Goal: Task Accomplishment & Management: Manage account settings

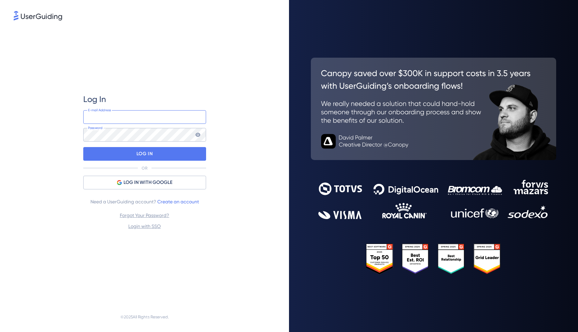
click at [159, 115] on input "email" at bounding box center [144, 117] width 123 height 14
type input "[EMAIL_ADDRESS][DOMAIN_NAME]"
click at [167, 158] on div "LOG IN" at bounding box center [144, 154] width 123 height 14
click at [208, 15] on icon at bounding box center [211, 15] width 7 height 7
click at [83, 148] on div at bounding box center [83, 148] width 0 height 0
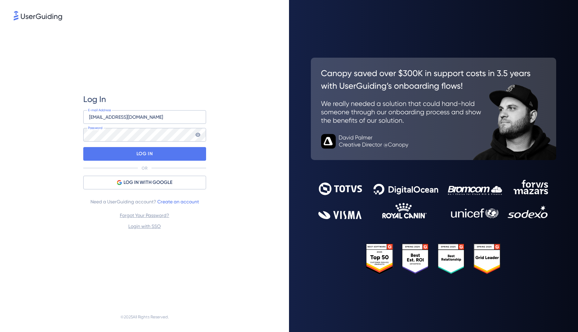
click at [237, 171] on div "Log In [EMAIL_ADDRESS][DOMAIN_NAME] E-mail Address Password LOG IN OR LOG IN WI…" at bounding box center [145, 162] width 262 height 280
click at [83, 148] on div at bounding box center [83, 148] width 0 height 0
click at [154, 155] on div "LOG IN" at bounding box center [144, 154] width 123 height 14
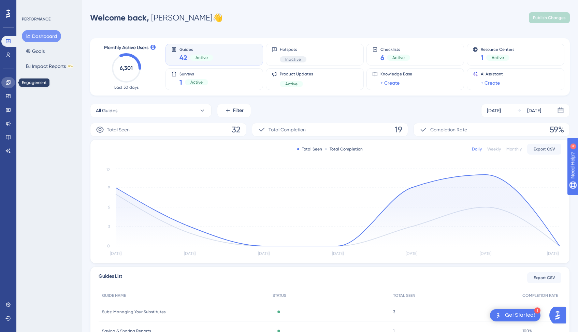
click at [8, 85] on link at bounding box center [8, 82] width 14 height 11
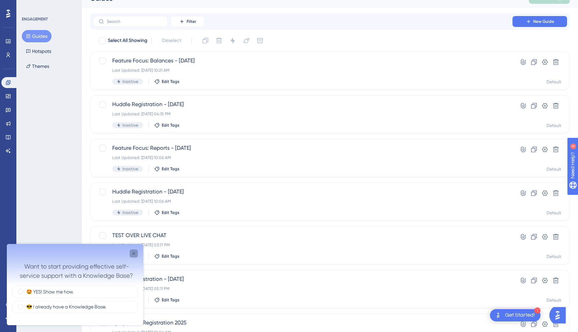
click at [136, 252] on div "Close survey" at bounding box center [134, 253] width 8 height 8
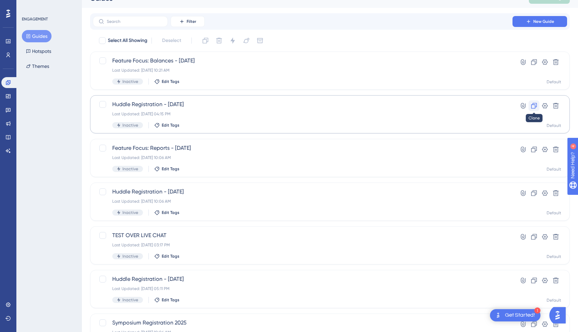
click at [535, 106] on icon at bounding box center [534, 106] width 6 height 6
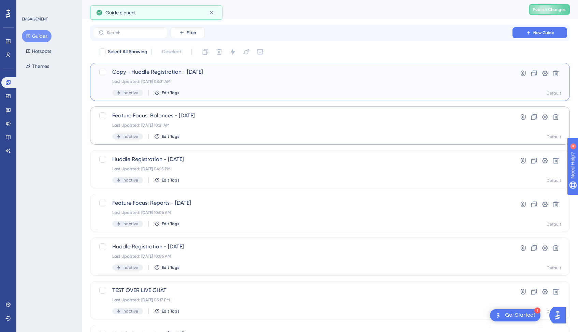
click at [229, 81] on div "Last Updated: [DATE] 08:31 AM" at bounding box center [302, 81] width 381 height 5
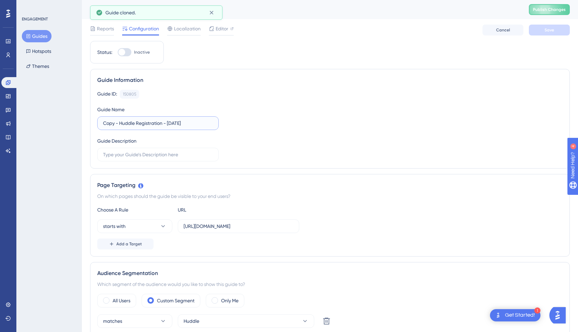
click at [176, 122] on input "Copy - Huddle Registration - [DATE]" at bounding box center [158, 123] width 110 height 8
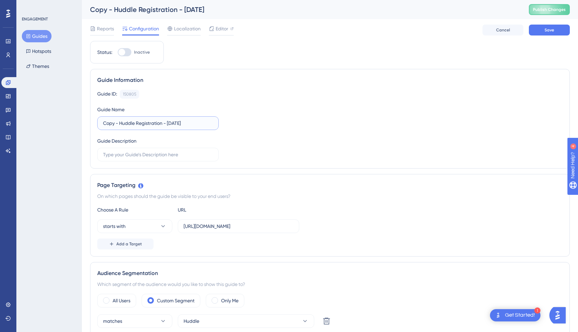
click at [121, 119] on input "Copy - Huddle Registration - [DATE]" at bounding box center [158, 123] width 110 height 8
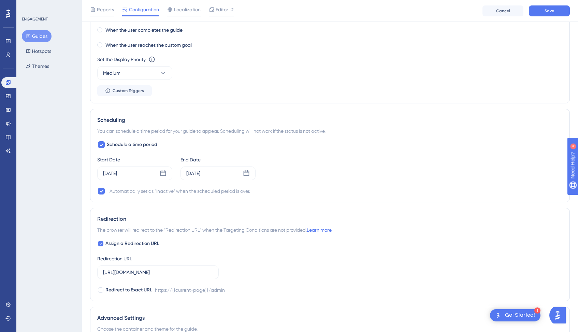
scroll to position [453, 0]
type input "Huddle Registration - [DATE]"
click at [165, 175] on icon at bounding box center [163, 172] width 6 height 6
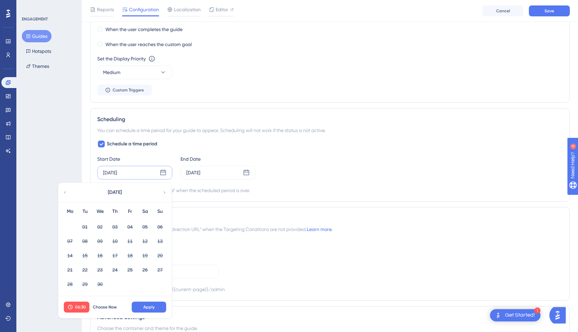
click at [258, 120] on div "Scheduling" at bounding box center [329, 119] width 465 height 8
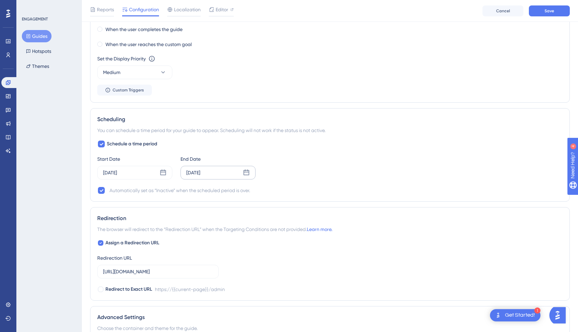
click at [249, 174] on icon at bounding box center [246, 172] width 6 height 6
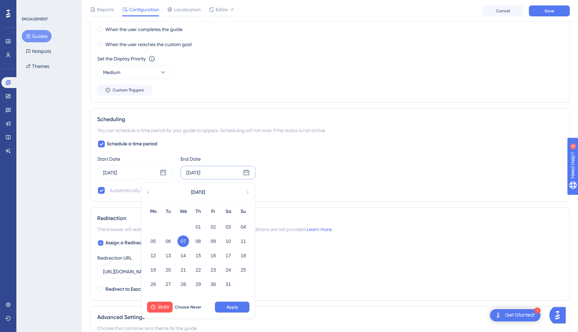
click at [247, 193] on icon at bounding box center [247, 192] width 5 height 6
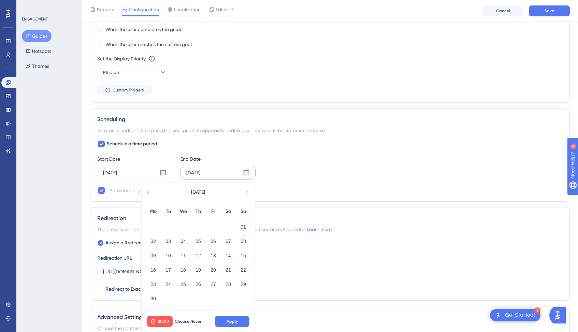
click at [247, 193] on icon at bounding box center [247, 192] width 5 height 6
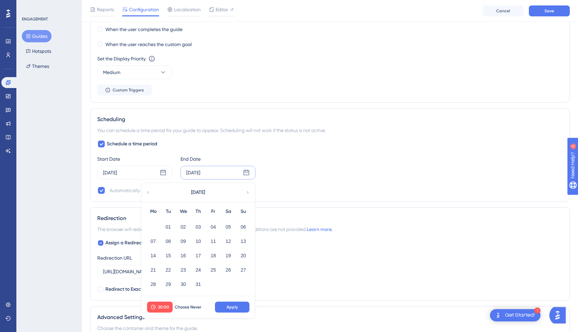
click at [247, 193] on icon at bounding box center [247, 192] width 5 height 6
click at [187, 240] on button "10" at bounding box center [183, 241] width 12 height 12
click at [225, 305] on button "Apply" at bounding box center [232, 306] width 34 height 11
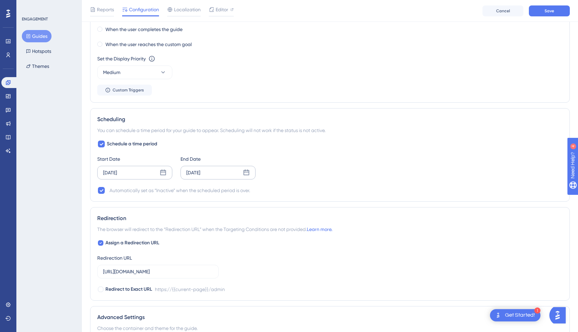
click at [160, 172] on icon at bounding box center [163, 172] width 6 height 6
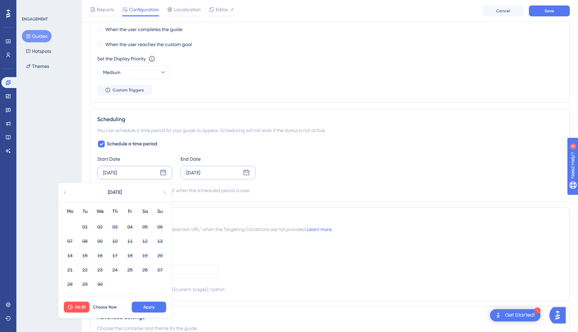
click at [162, 192] on icon at bounding box center [164, 192] width 5 height 6
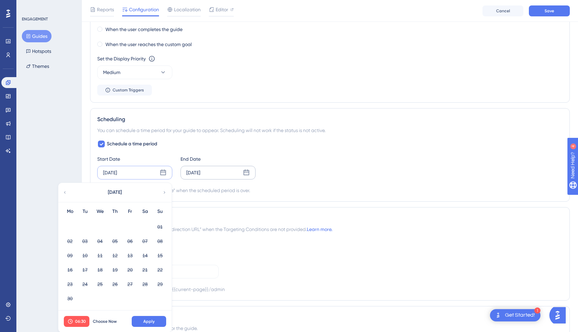
click at [162, 192] on icon at bounding box center [164, 192] width 5 height 6
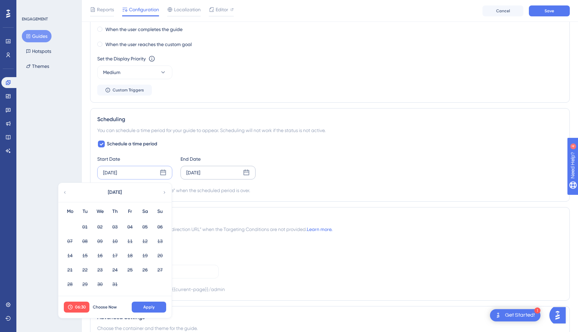
click at [162, 192] on icon at bounding box center [164, 192] width 5 height 6
click at [97, 284] on button "27" at bounding box center [100, 284] width 12 height 12
click at [147, 304] on span "Apply" at bounding box center [148, 306] width 11 height 5
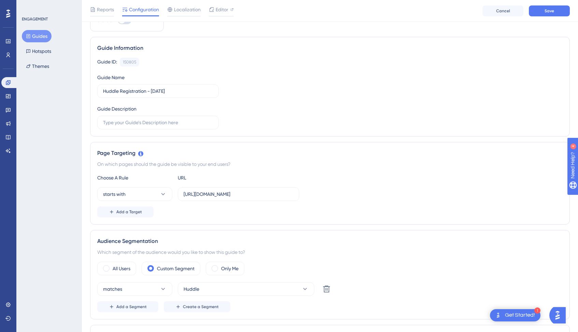
scroll to position [0, 0]
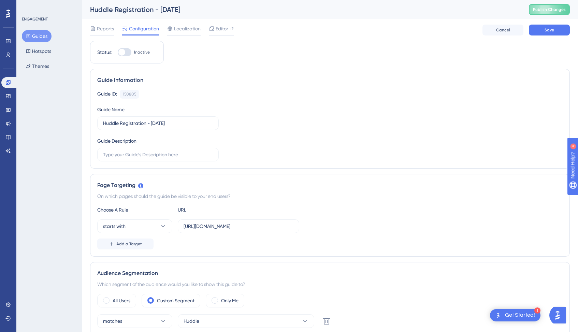
click at [126, 49] on div at bounding box center [125, 52] width 14 height 8
click at [118, 52] on input "Inactive" at bounding box center [117, 52] width 0 height 0
click at [125, 54] on div at bounding box center [127, 52] width 7 height 7
click at [118, 53] on input "Active" at bounding box center [117, 52] width 0 height 0
checkbox input "false"
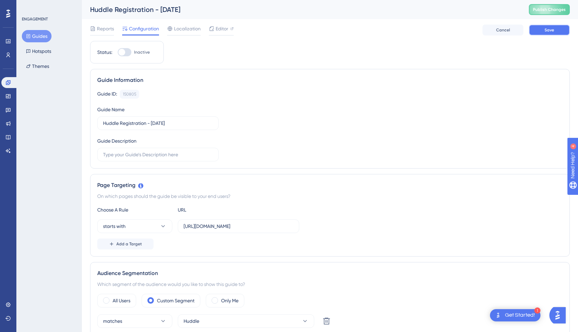
click at [546, 31] on span "Save" at bounding box center [549, 29] width 10 height 5
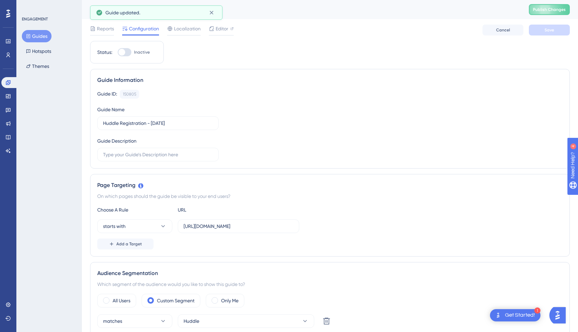
click at [33, 34] on button "Guides" at bounding box center [37, 36] width 30 height 12
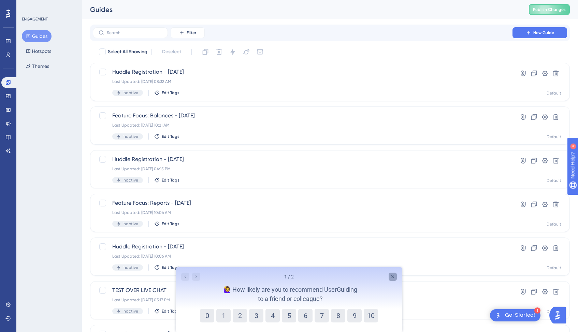
click at [394, 274] on icon "Close survey" at bounding box center [392, 276] width 5 height 5
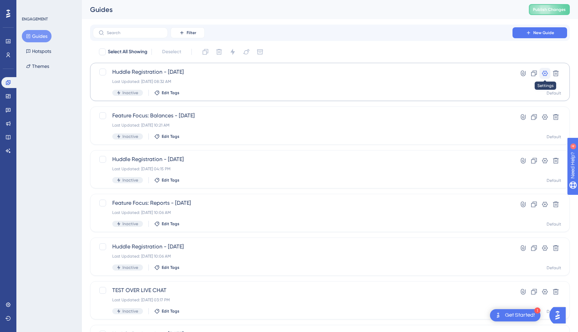
click at [548, 70] on icon at bounding box center [544, 73] width 7 height 7
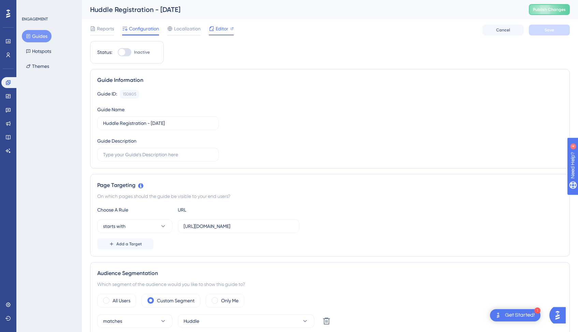
click at [222, 30] on span "Editor" at bounding box center [222, 29] width 13 height 8
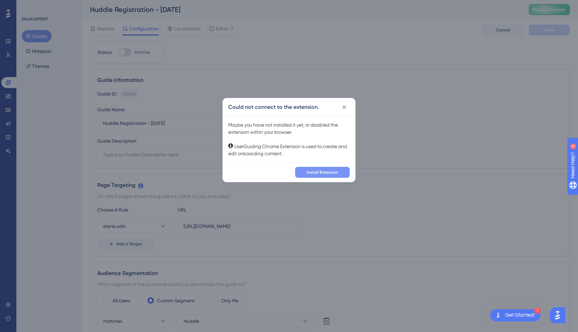
click at [333, 168] on button "Install Extension" at bounding box center [322, 172] width 55 height 11
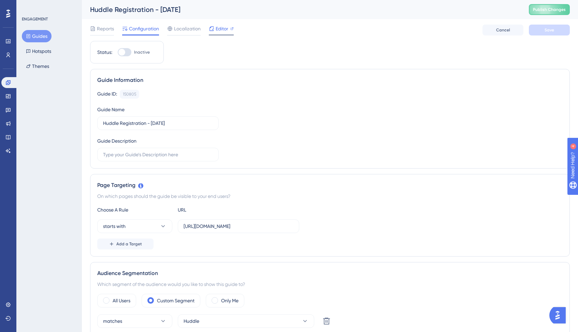
click at [219, 26] on span "Editor" at bounding box center [222, 29] width 13 height 8
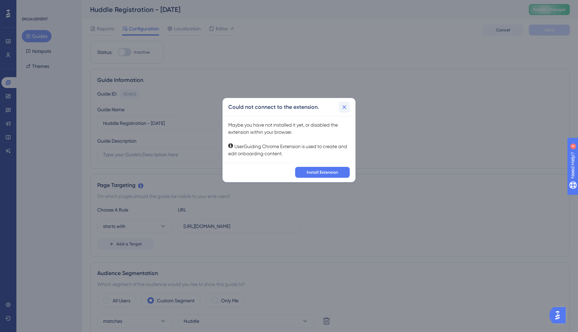
click at [344, 106] on icon at bounding box center [344, 107] width 7 height 7
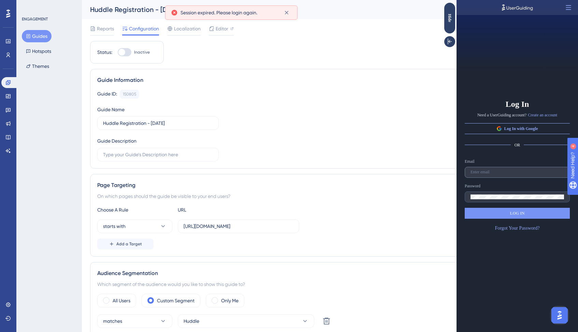
click at [502, 169] on label at bounding box center [516, 172] width 105 height 11
click at [502, 170] on input "text" at bounding box center [516, 172] width 93 height 5
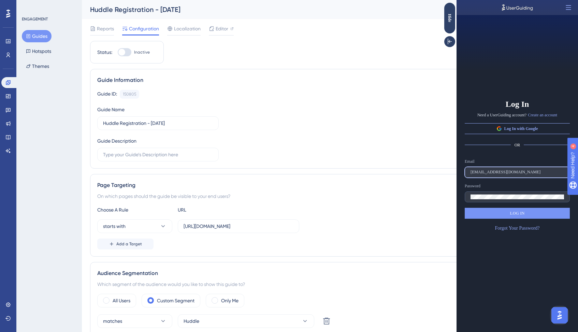
type input "[EMAIL_ADDRESS][DOMAIN_NAME]"
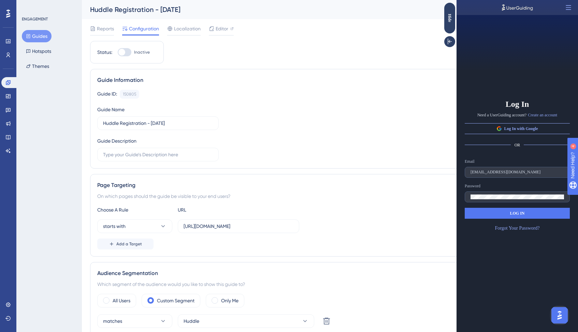
click at [543, 215] on button "LOG IN" at bounding box center [516, 213] width 105 height 11
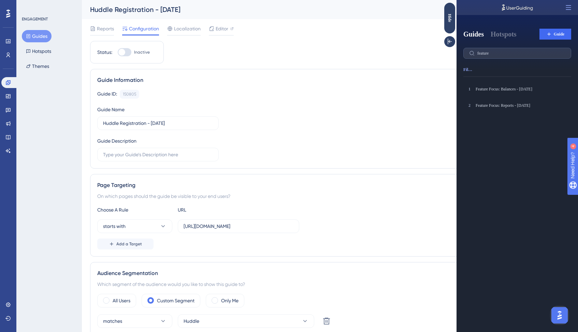
click at [395, 112] on div "Guide ID: 150805 Copy Guide Name Huddle Registration - 9.10.25 Guide Description" at bounding box center [329, 126] width 465 height 72
click at [447, 26] on div "Hide" at bounding box center [449, 18] width 11 height 31
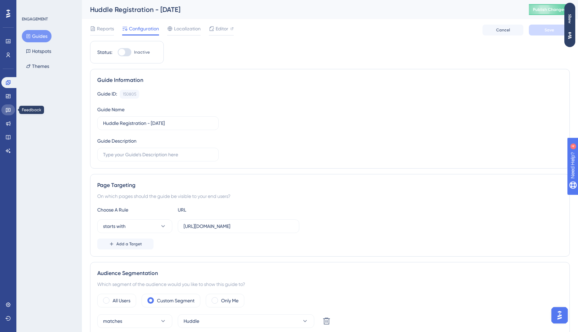
click at [9, 110] on icon at bounding box center [7, 109] width 5 height 5
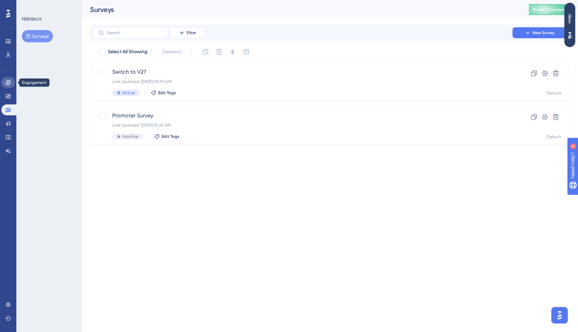
click at [5, 81] on link at bounding box center [8, 82] width 14 height 11
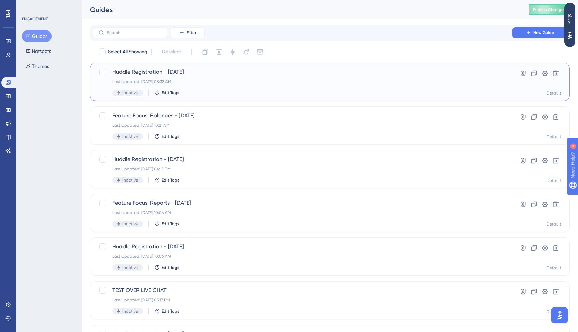
click at [166, 71] on span "Huddle Registration - [DATE]" at bounding box center [302, 72] width 381 height 8
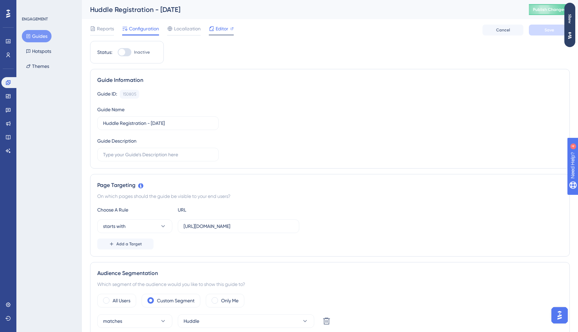
click at [226, 26] on span "Editor" at bounding box center [222, 29] width 13 height 8
click at [122, 50] on div at bounding box center [121, 52] width 7 height 7
click at [118, 52] on input "Inactive" at bounding box center [117, 52] width 0 height 0
checkbox input "true"
click at [551, 30] on span "Save" at bounding box center [549, 29] width 10 height 5
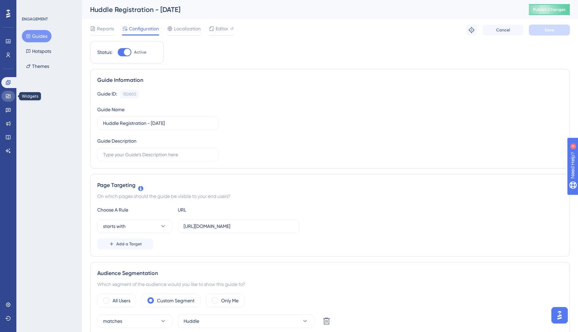
click at [3, 93] on link at bounding box center [8, 96] width 14 height 11
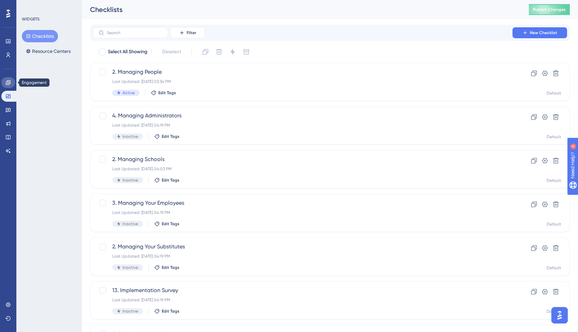
click at [7, 82] on icon at bounding box center [7, 82] width 5 height 5
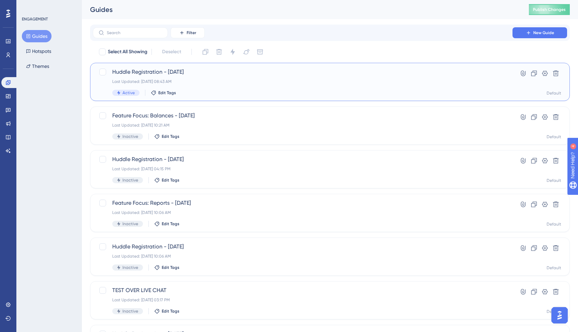
click at [237, 70] on span "Huddle Registration - [DATE]" at bounding box center [302, 72] width 381 height 8
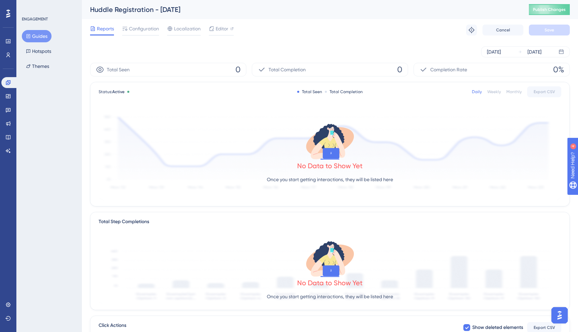
click at [381, 33] on div "Reports Configuration Localization Editor Troubleshoot Cancel Save" at bounding box center [329, 30] width 479 height 22
click at [0, 0] on span "Publish Changes" at bounding box center [0, 0] width 0 height 0
click at [38, 31] on button "Guides" at bounding box center [37, 36] width 30 height 12
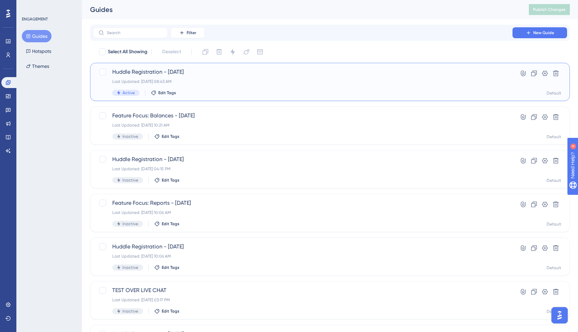
click at [470, 80] on div "Last Updated: Aug 27 2025, 08:43 AM" at bounding box center [302, 81] width 381 height 5
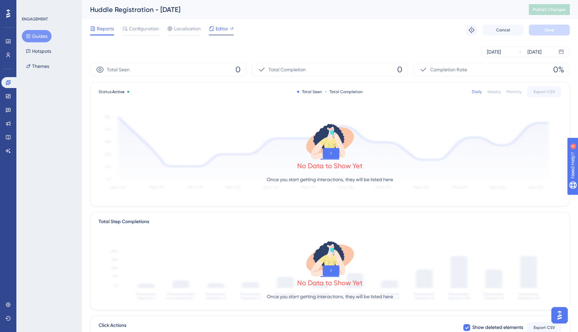
click at [216, 31] on span "Editor" at bounding box center [222, 29] width 13 height 8
